Goal: Transaction & Acquisition: Purchase product/service

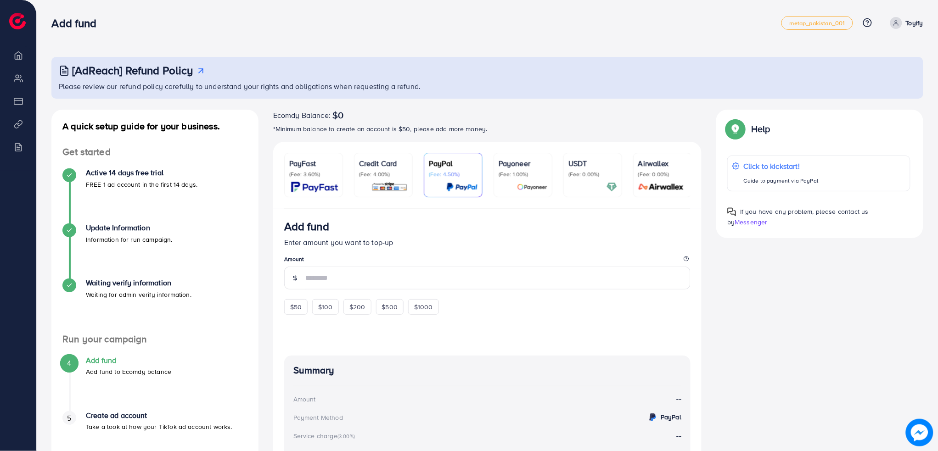
click at [584, 176] on p "(Fee: 0.00%)" at bounding box center [592, 174] width 49 height 7
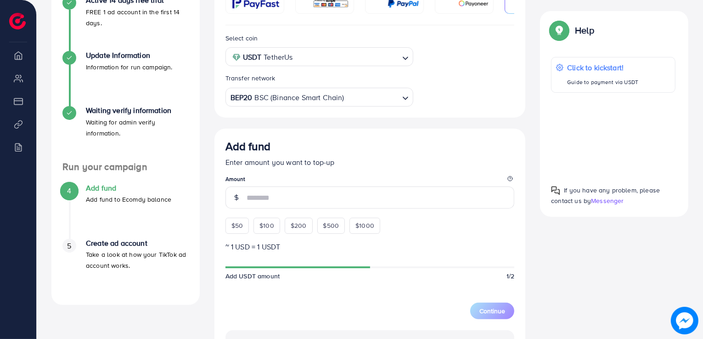
scroll to position [367, 0]
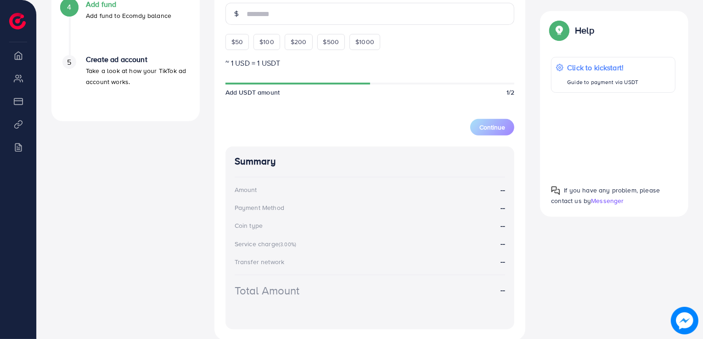
click at [287, 294] on div "Total Amount" at bounding box center [267, 290] width 65 height 16
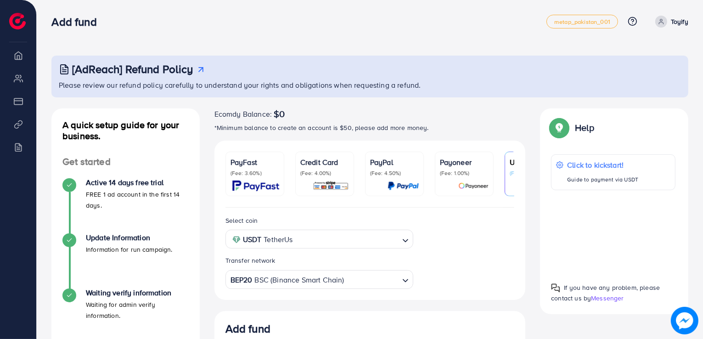
scroll to position [0, 0]
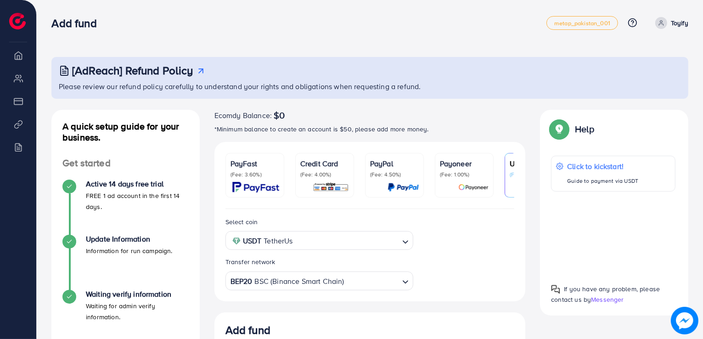
click at [294, 284] on div "BEP20 BSC (Binance Smart Chain)" at bounding box center [314, 280] width 171 height 16
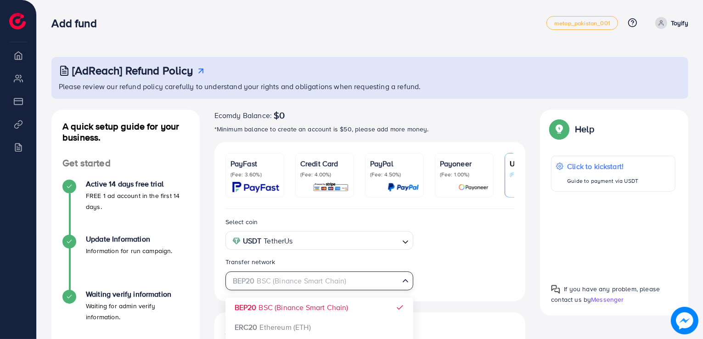
scroll to position [184, 0]
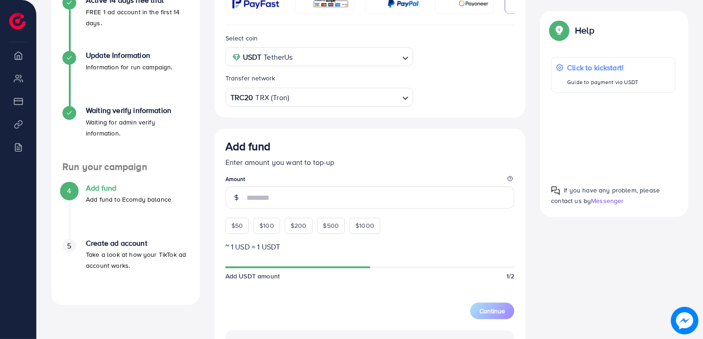
click at [279, 212] on div "Select coin USDT TetherUs Loading... Transfer network TRC20 TRX (Tron) Loading.…" at bounding box center [369, 274] width 311 height 499
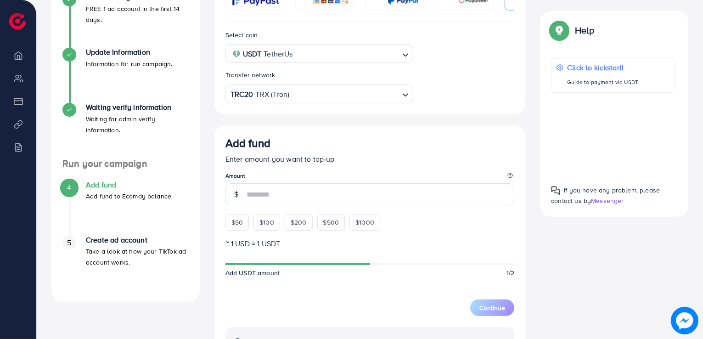
scroll to position [138, 0]
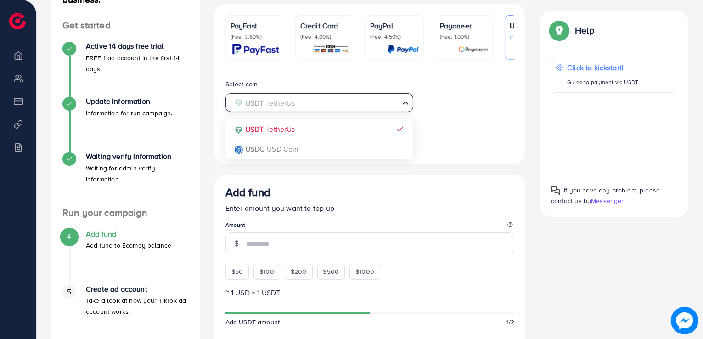
click at [333, 110] on input "Search for option" at bounding box center [314, 103] width 169 height 14
click at [346, 107] on input "Search for option" at bounding box center [314, 103] width 169 height 14
click at [332, 106] on input "Search for option" at bounding box center [314, 103] width 169 height 14
click at [407, 106] on icon "Search for option" at bounding box center [405, 102] width 9 height 9
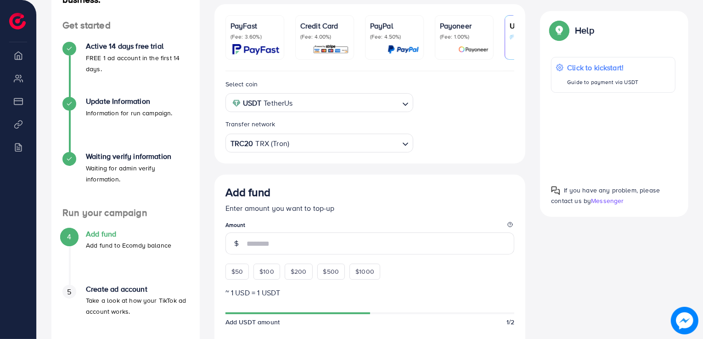
click at [447, 115] on div "Select coin USDT TetherUs Loading... Transfer network TRC20 TRX (Tron) Loading.…" at bounding box center [370, 116] width 304 height 74
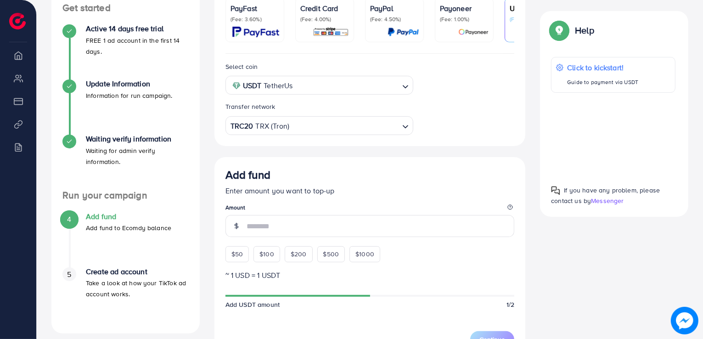
scroll to position [0, 0]
